Goal: Information Seeking & Learning: Find specific page/section

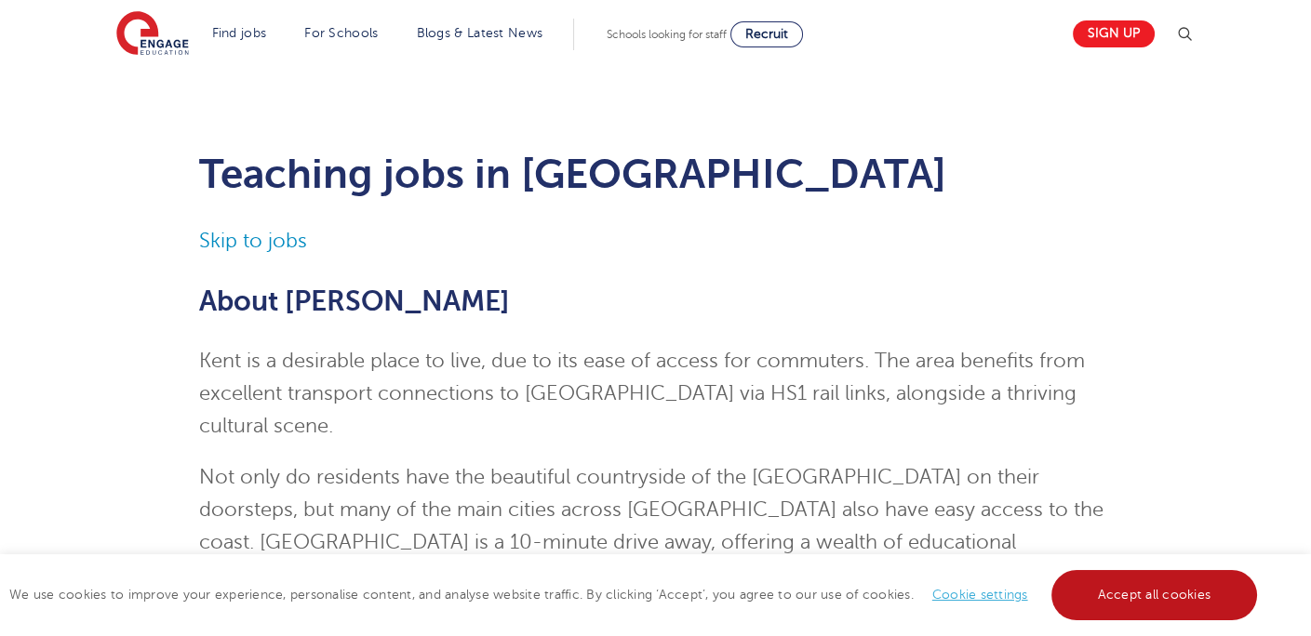
click at [1136, 591] on link "Accept all cookies" at bounding box center [1154, 595] width 207 height 50
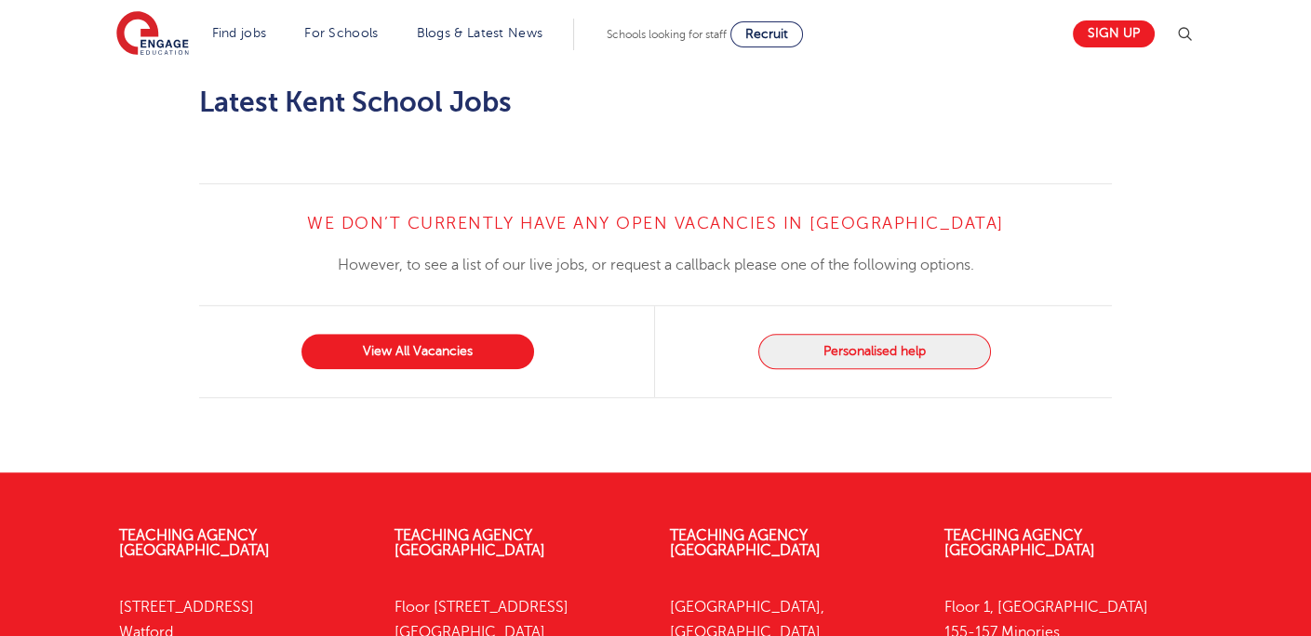
scroll to position [2712, 0]
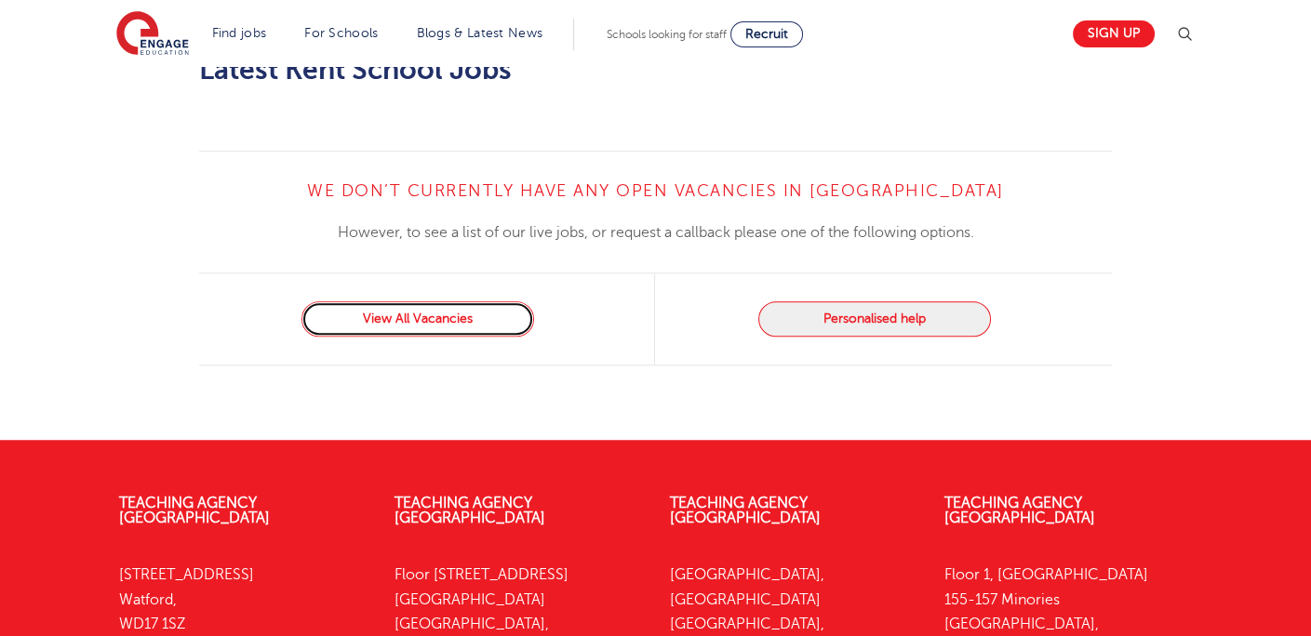
click at [443, 301] on link "View All Vacancies" at bounding box center [417, 318] width 233 height 35
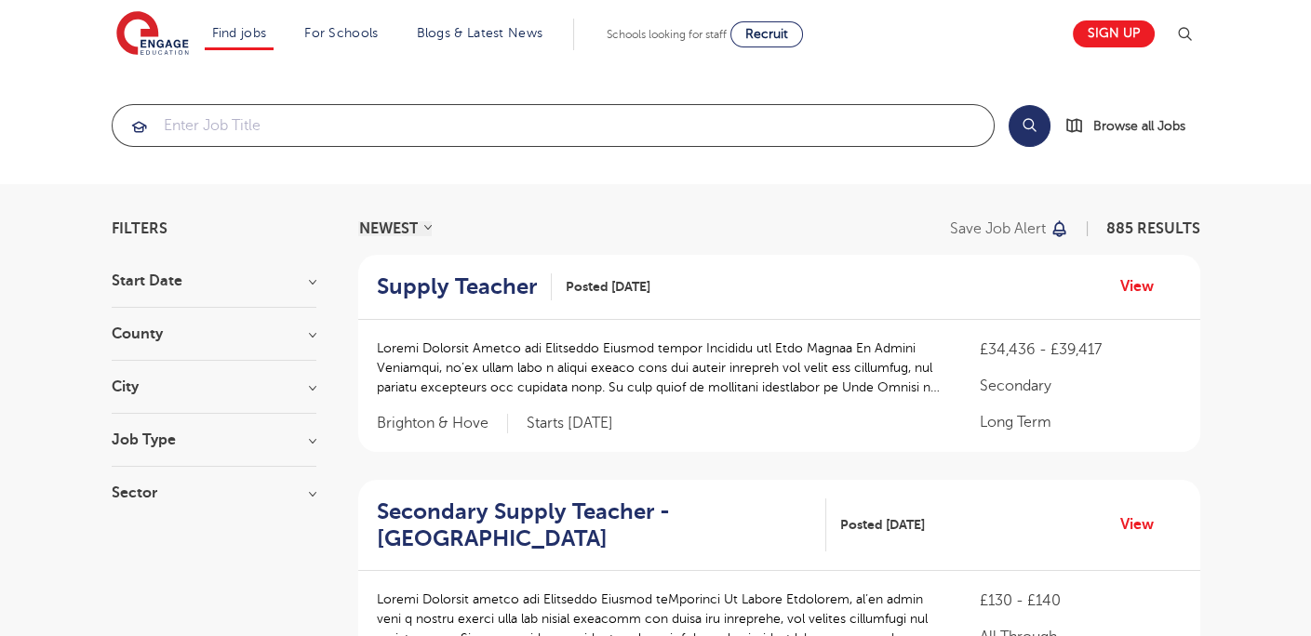
click at [209, 113] on input "search" at bounding box center [553, 125] width 881 height 41
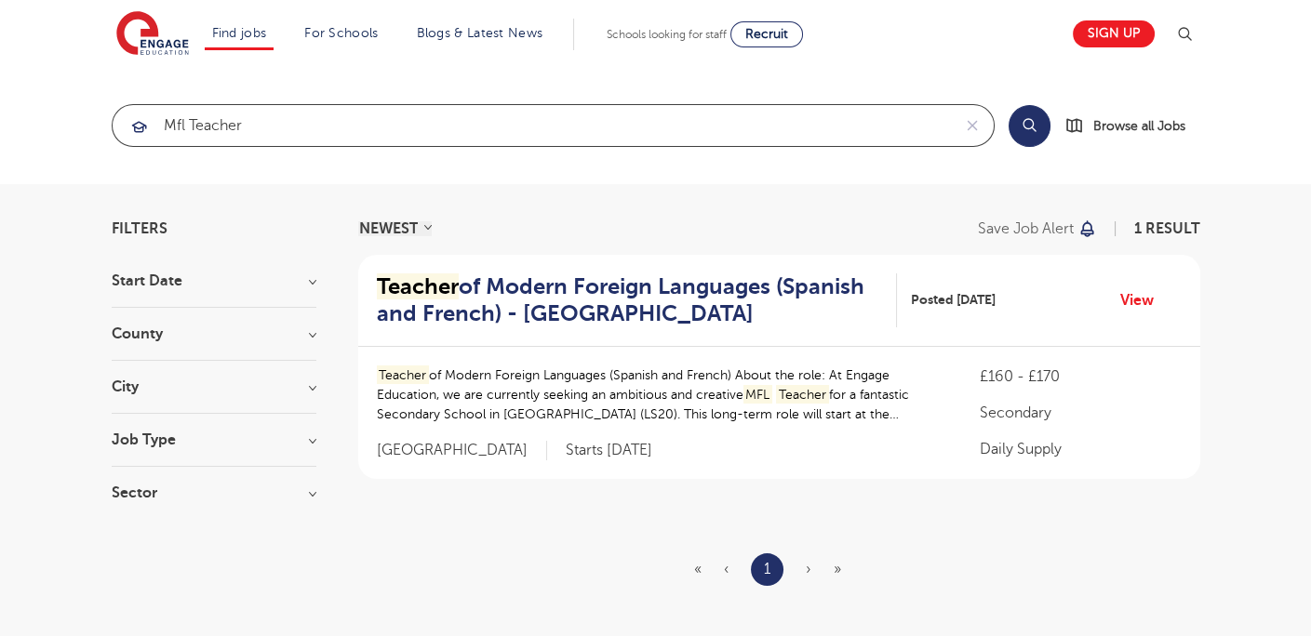
type input "mfl teacher"
click button "Submit" at bounding box center [0, 0] width 0 height 0
